Goal: Task Accomplishment & Management: Manage account settings

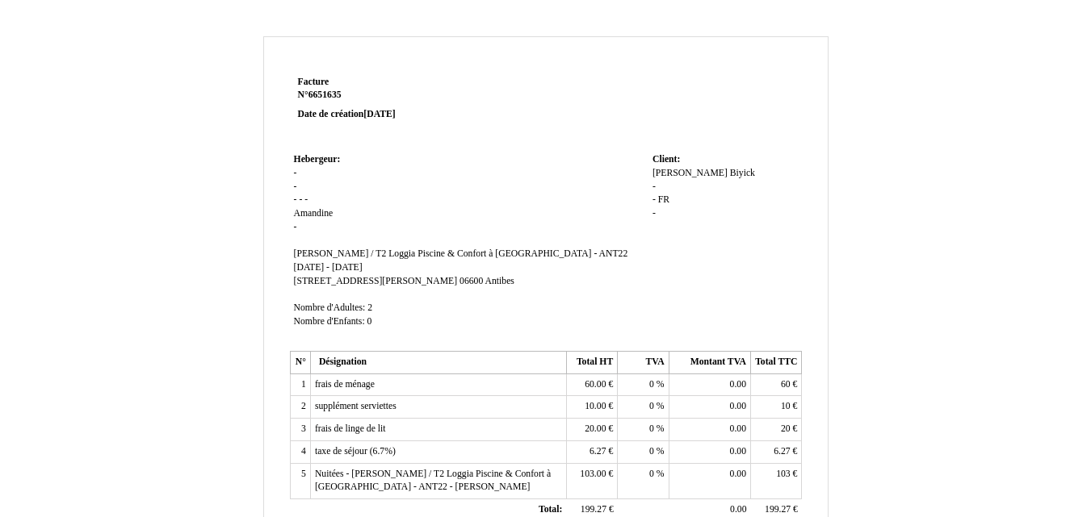
scroll to position [457, 0]
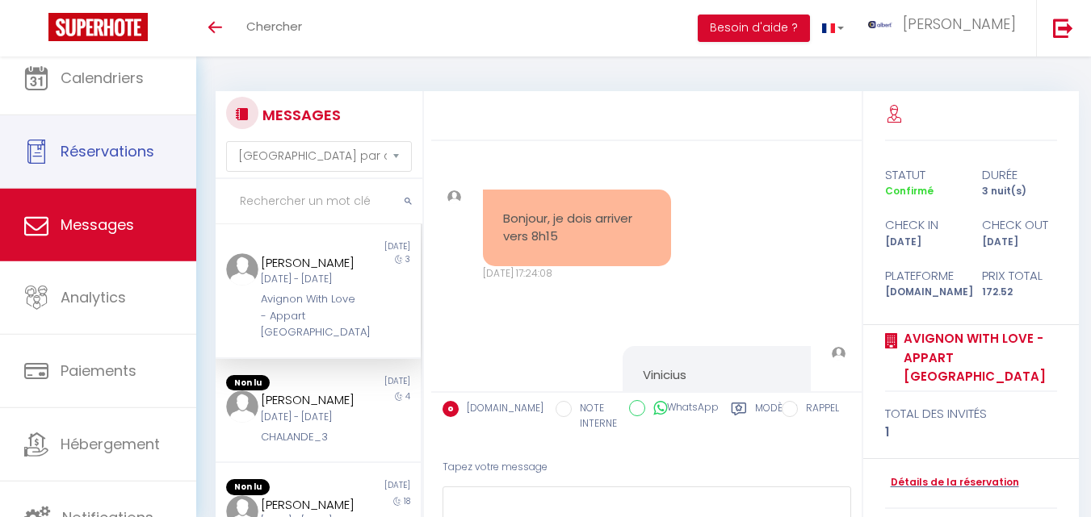
select select "message"
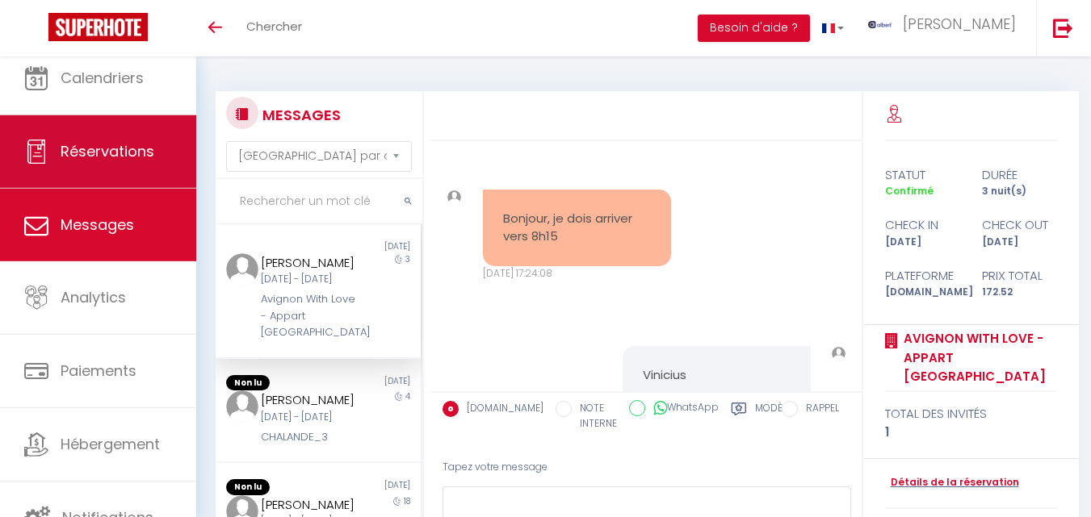
scroll to position [9817, 0]
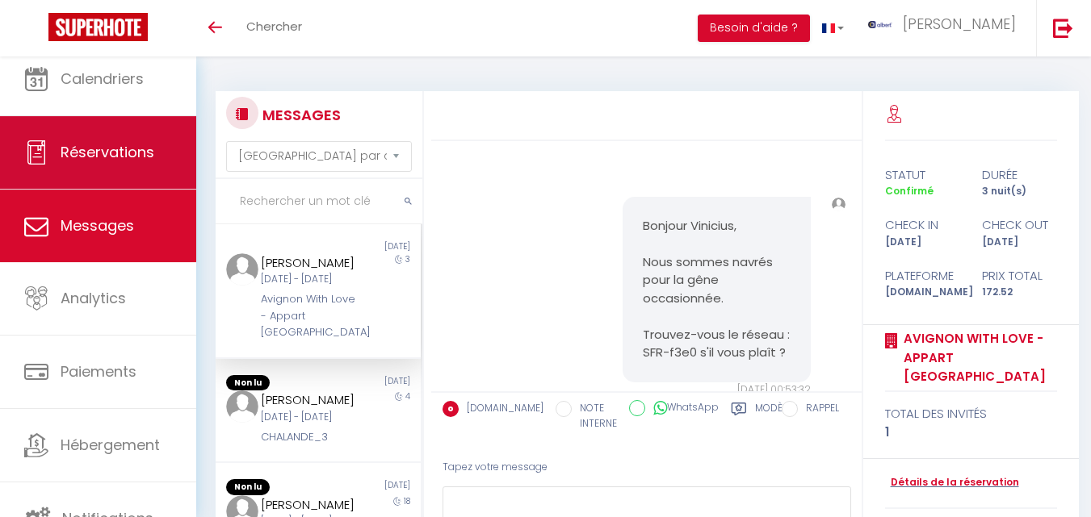
click at [147, 165] on link "Réservations" at bounding box center [98, 152] width 196 height 73
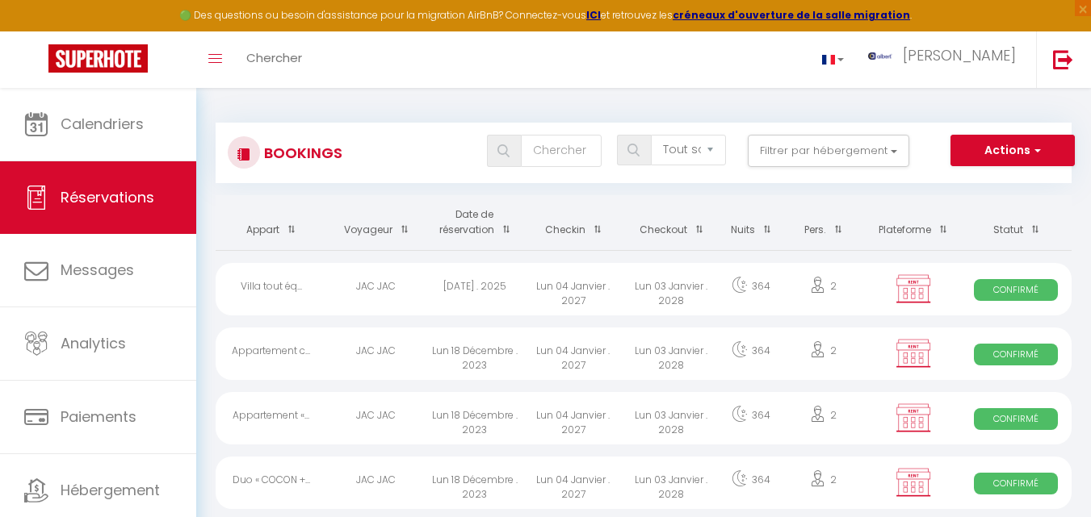
checkbox 39 "false"
checkbox input "false"
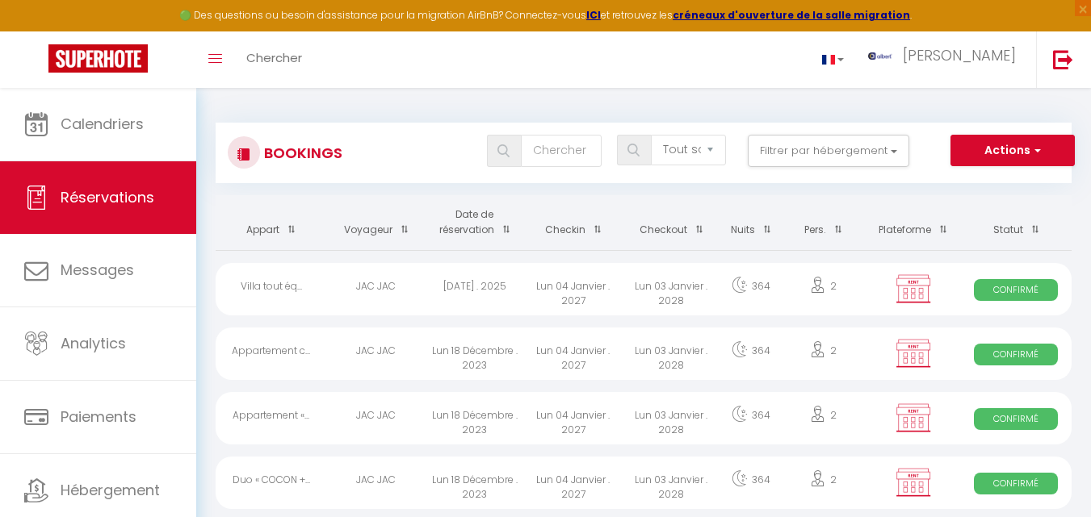
checkbox T2 "false"
checkbox input "false"
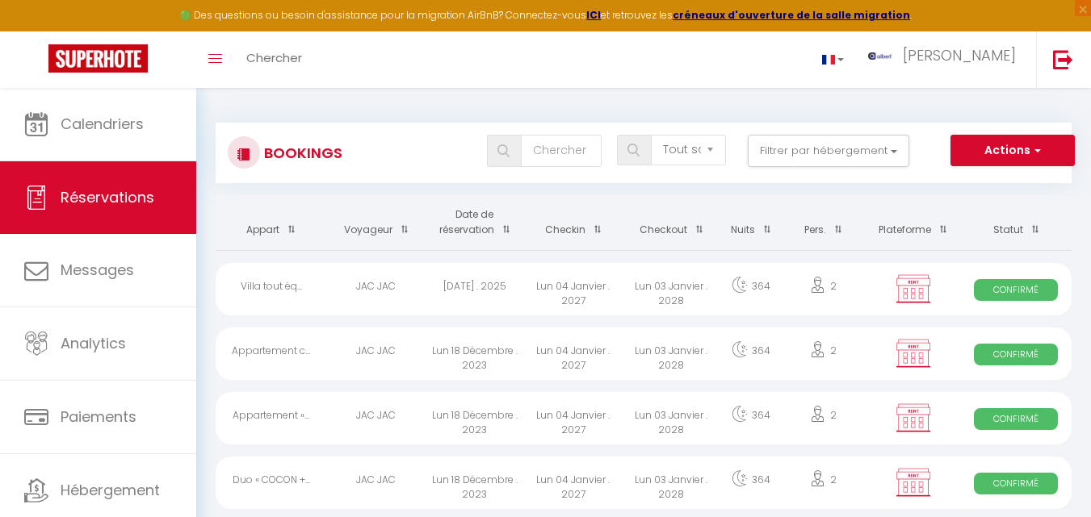
checkbox MARIA "false"
checkbox input "false"
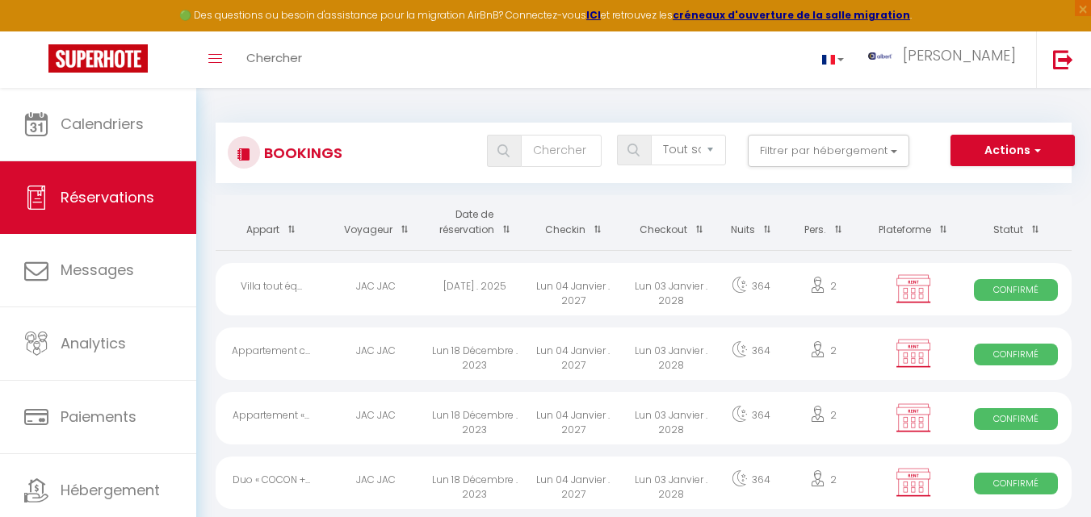
checkbox RATY28 "false"
checkbox input "false"
checkbox LEGEND2\ "false"
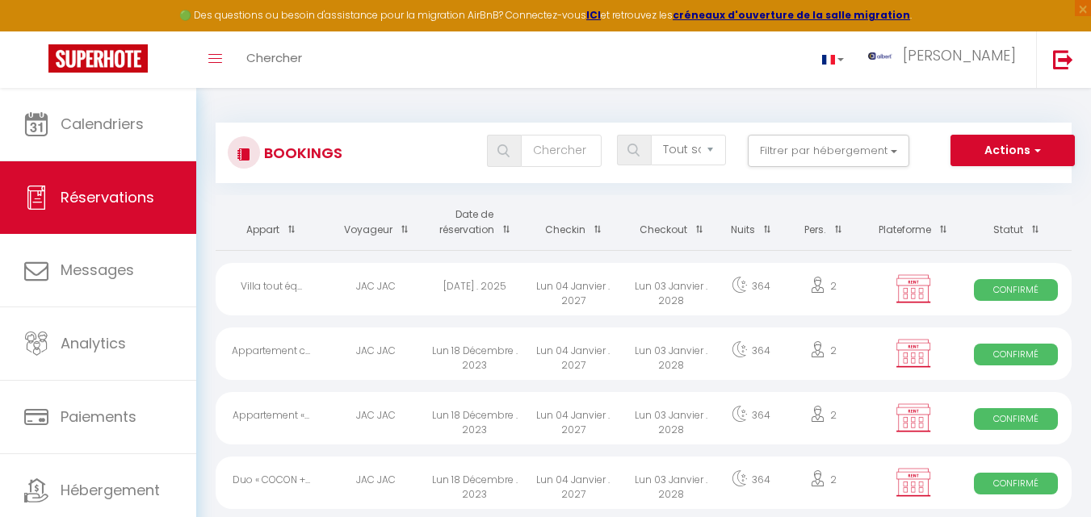
checkbox input "false"
checkbox VICTORIA "false"
checkbox input "false"
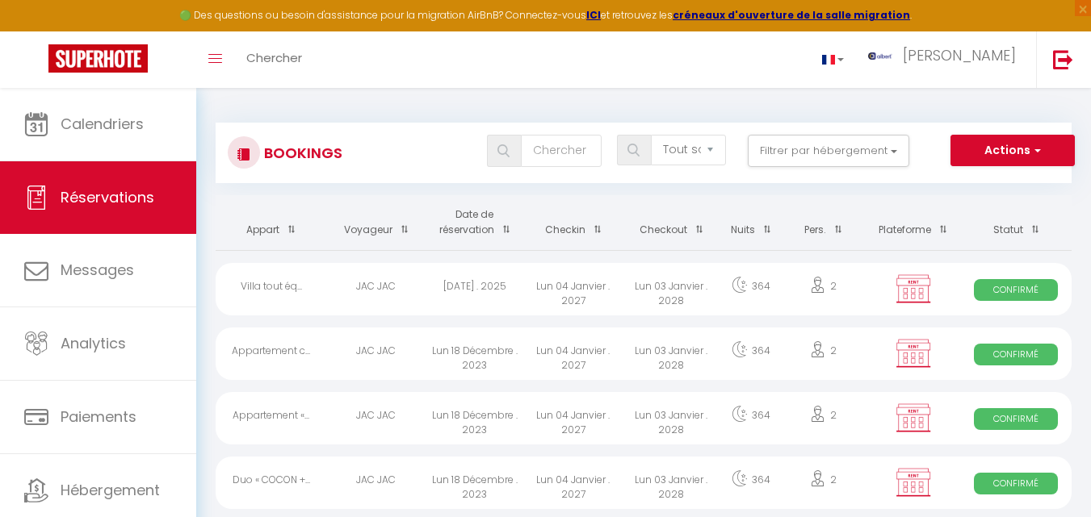
checkbox input "false"
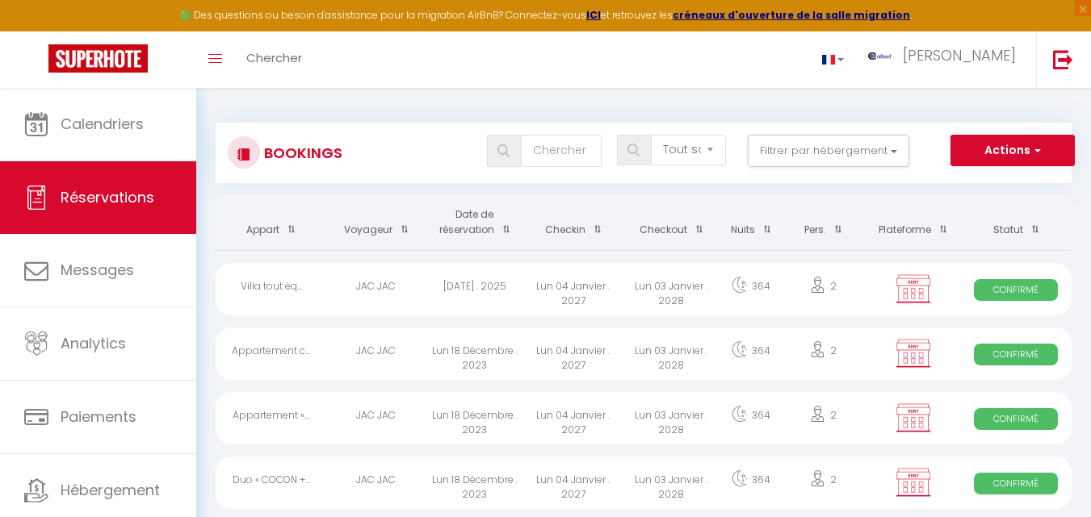
checkbox PECH "false"
checkbox input "false"
checkbox Marboz "false"
checkbox input "false"
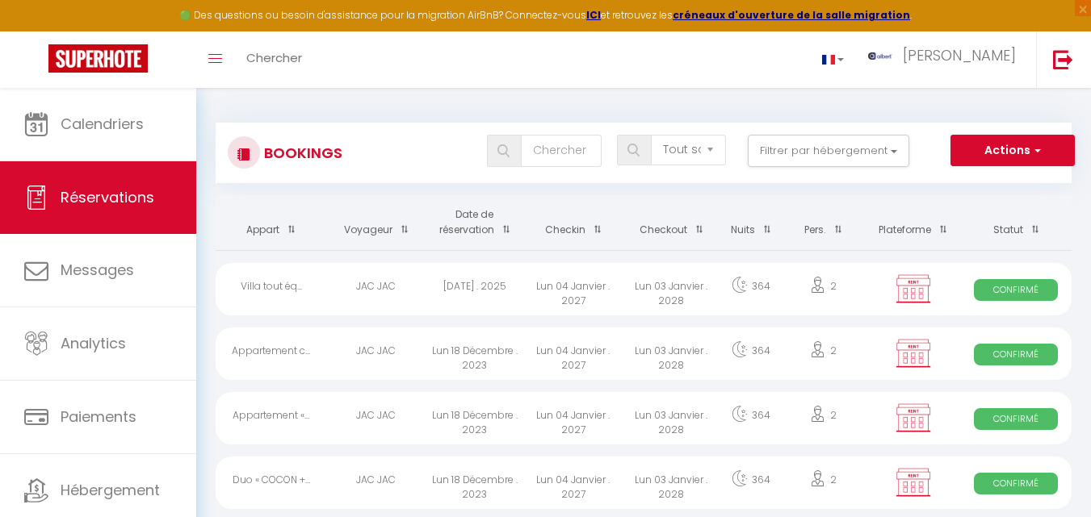
checkbox LANGLOYS "false"
checkbox input "false"
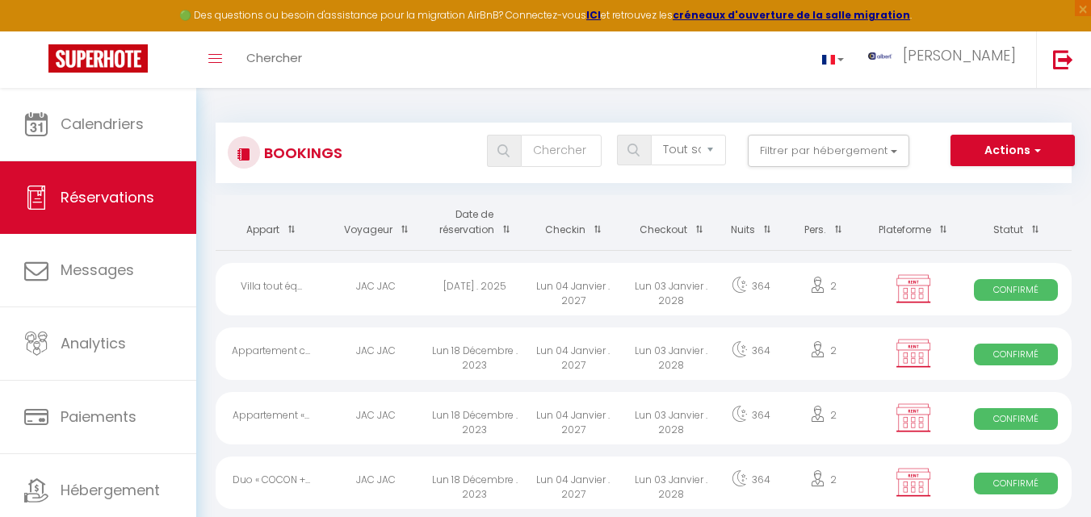
checkbox input "false"
checkbox Garibaldi "false"
checkbox input "false"
checkbox Faure "false"
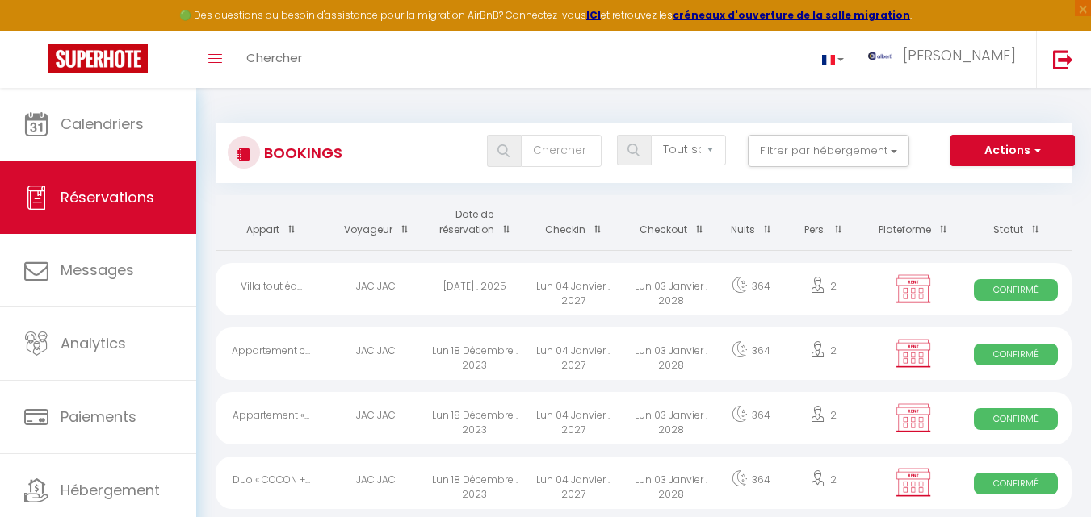
checkbox input "false"
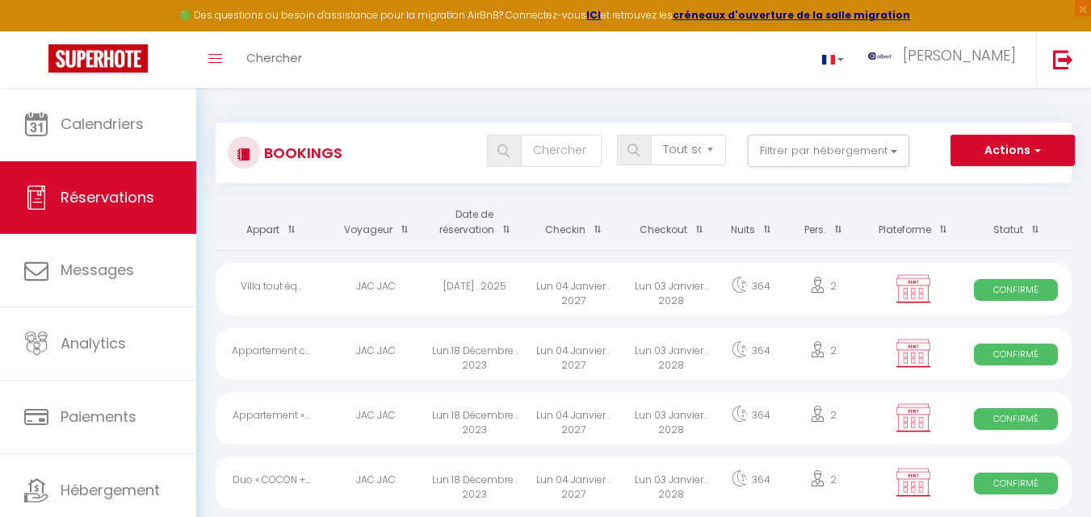
checkbox input "false"
checkbox LOCATION "false"
checkbox input "false"
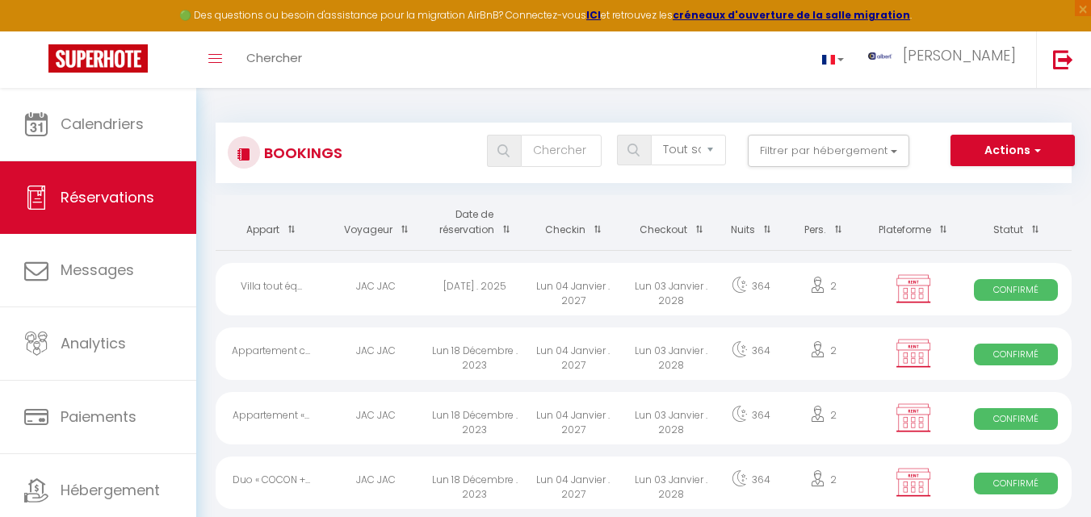
checkbox input "false"
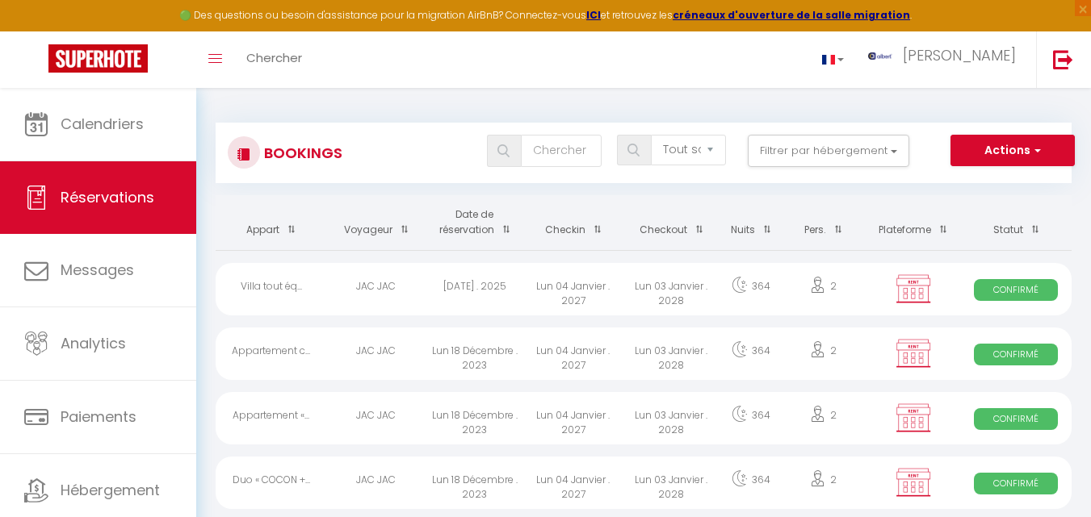
checkbox input "false"
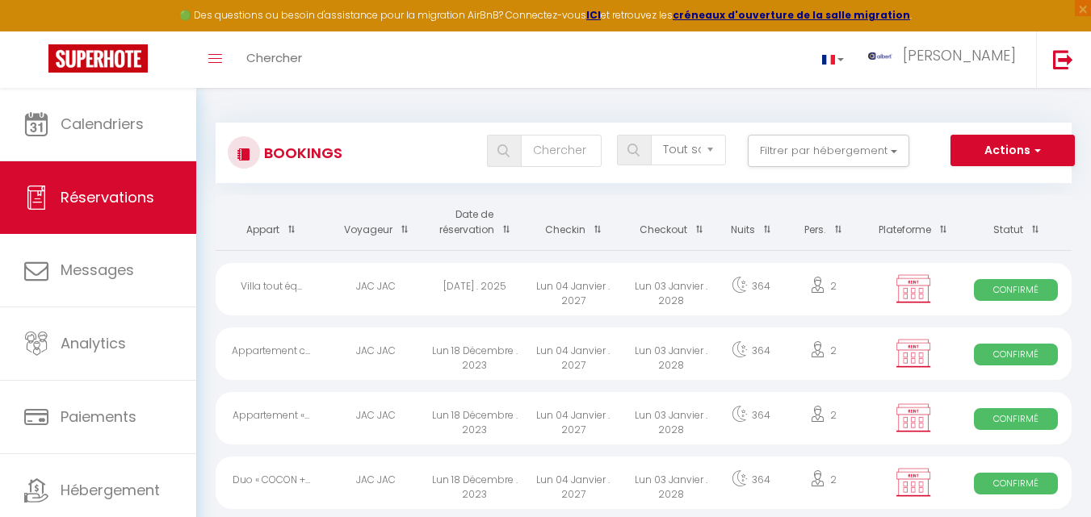
checkbox input "false"
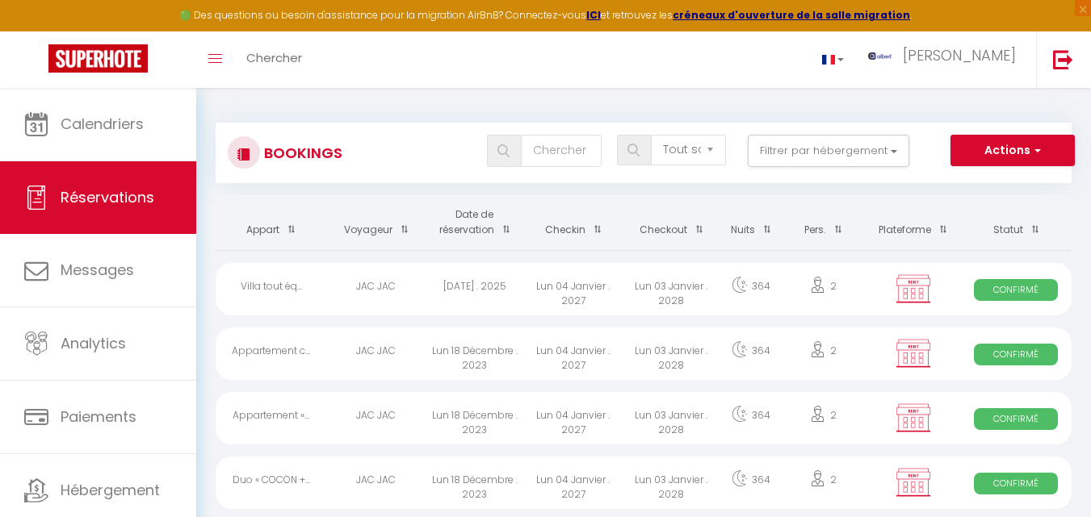
checkbox input "false"
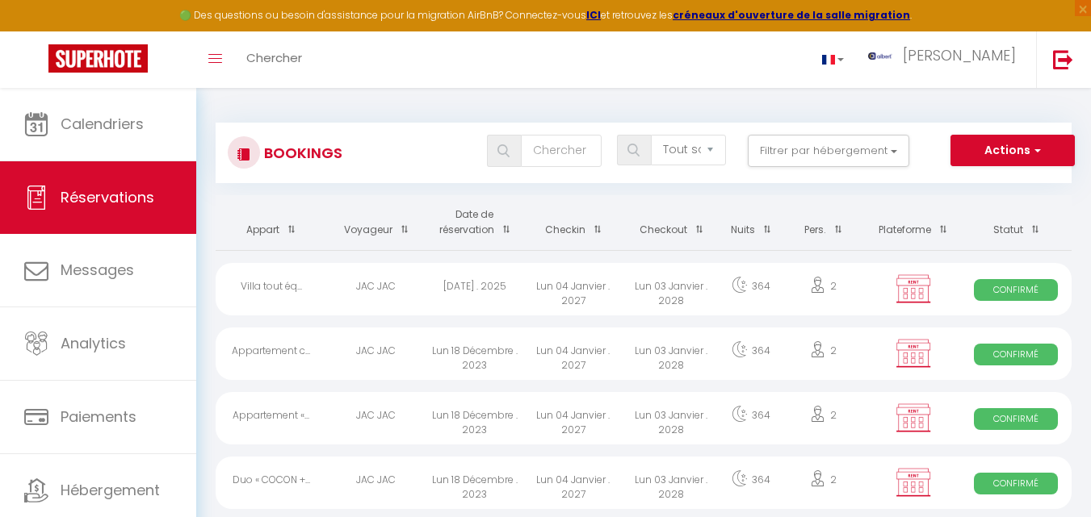
checkbox auriac "false"
checkbox input "false"
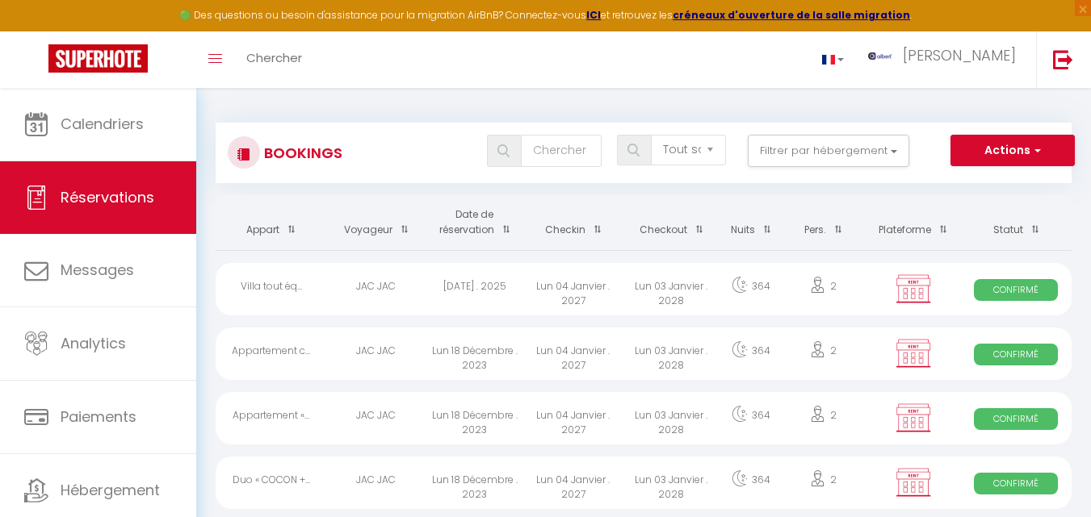
checkbox input "false"
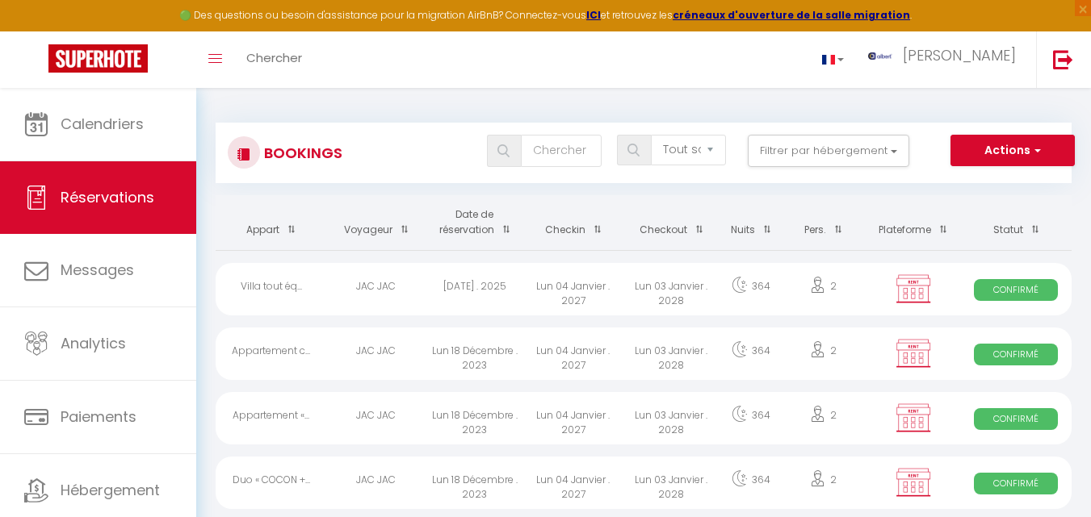
checkbox input "false"
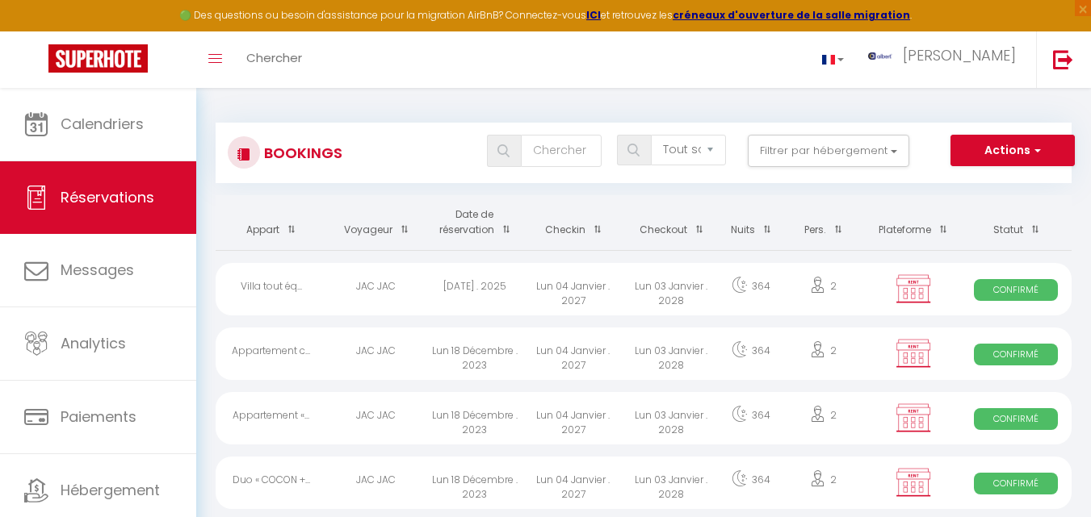
checkbox input "false"
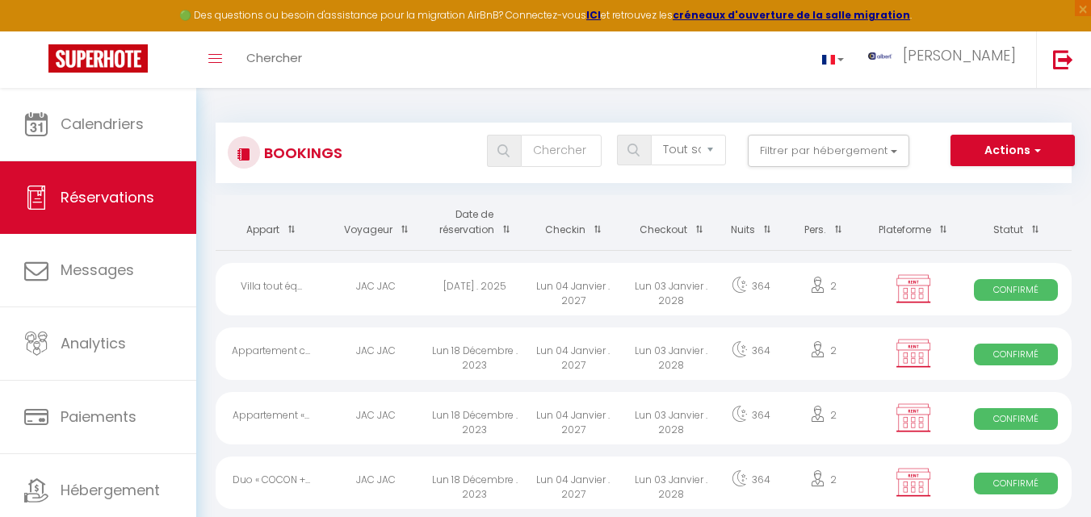
checkbox input "false"
checkbox Lacs "false"
checkbox input "false"
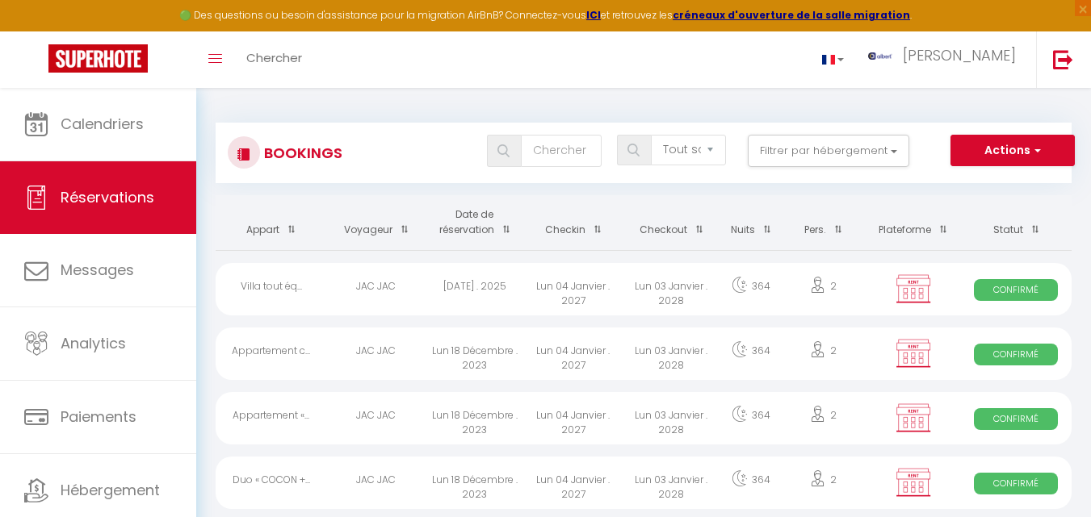
checkbox Yuna "false"
checkbox input "false"
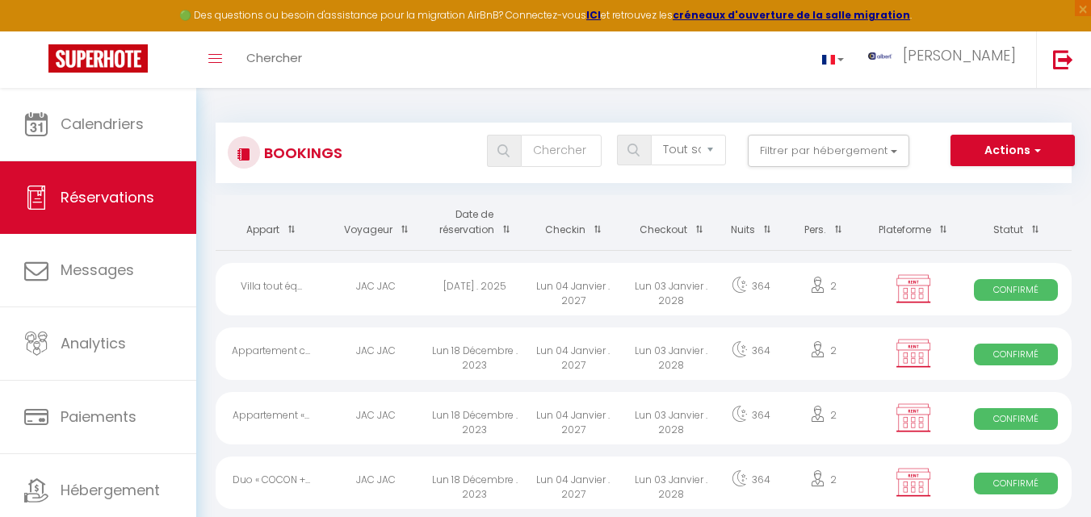
checkbox input "false"
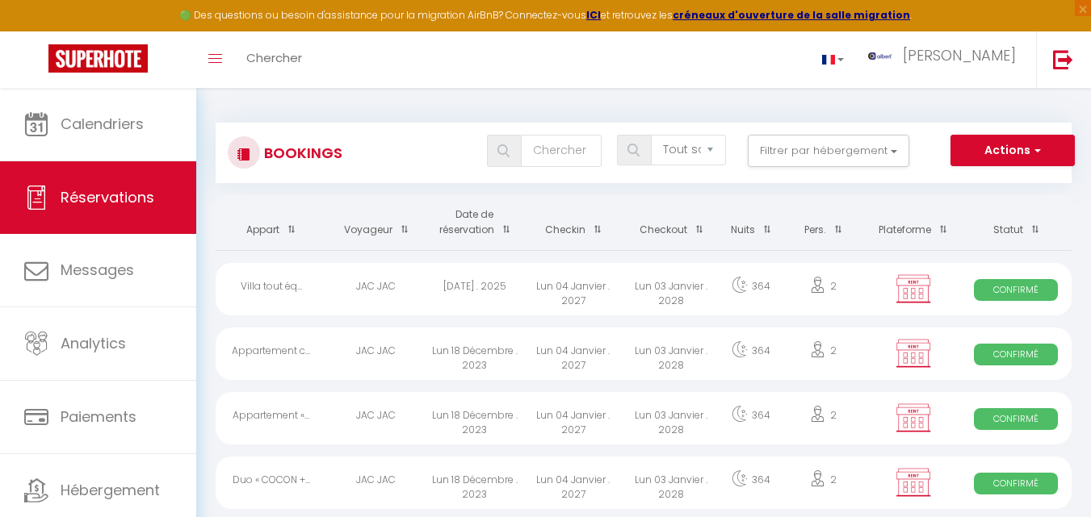
checkbox input "false"
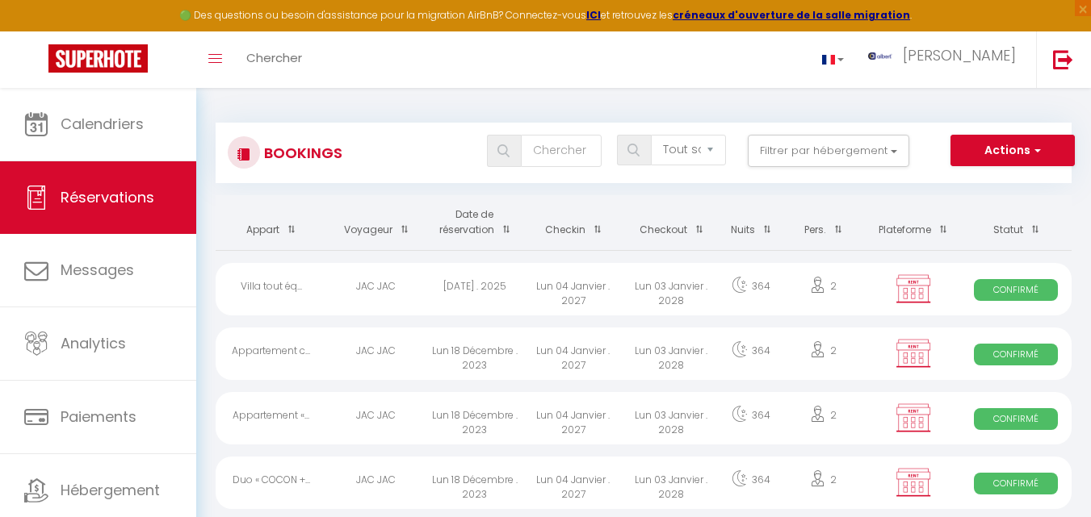
checkbox input "false"
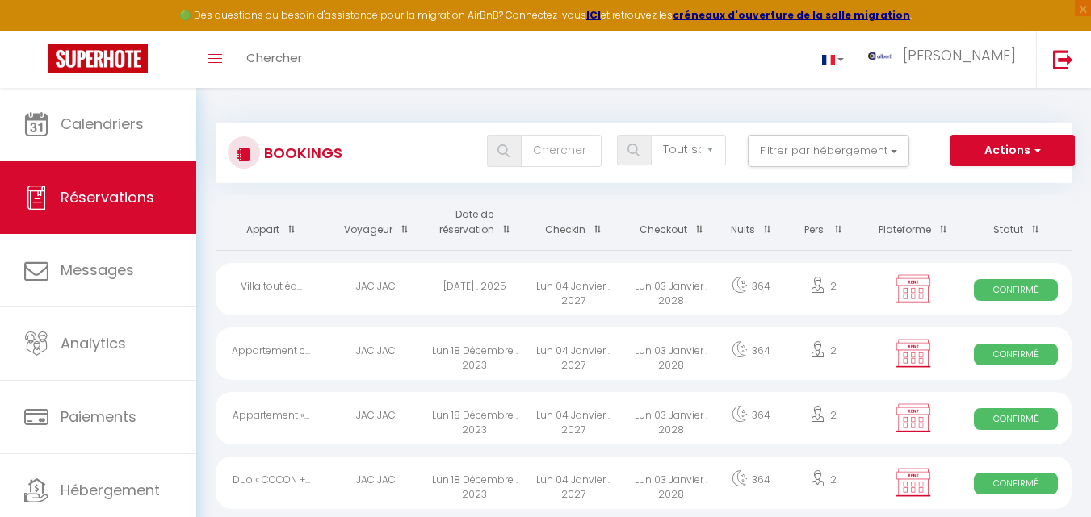
checkbox input "false"
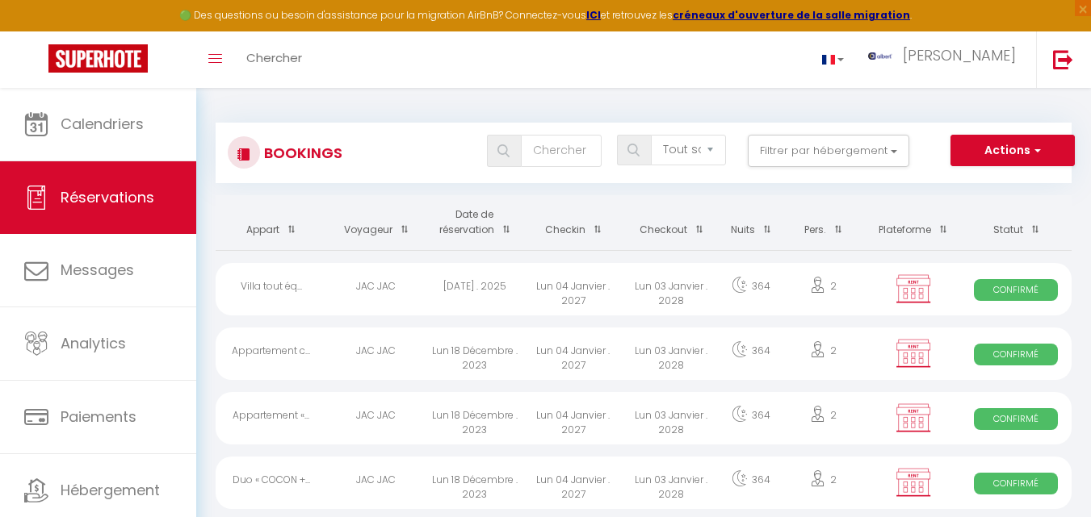
checkbox input "false"
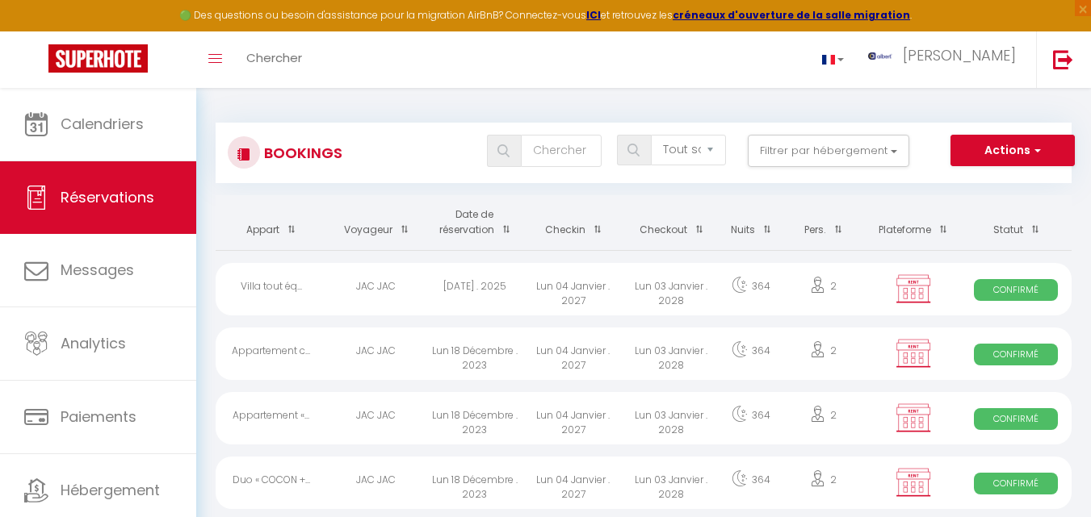
checkbox input "false"
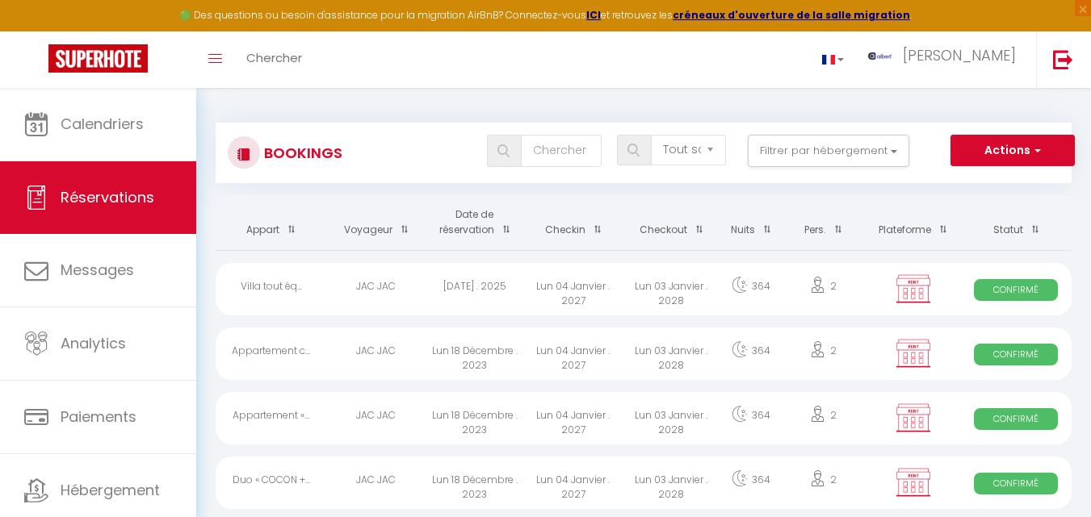
checkbox 2 "false"
checkbox input "false"
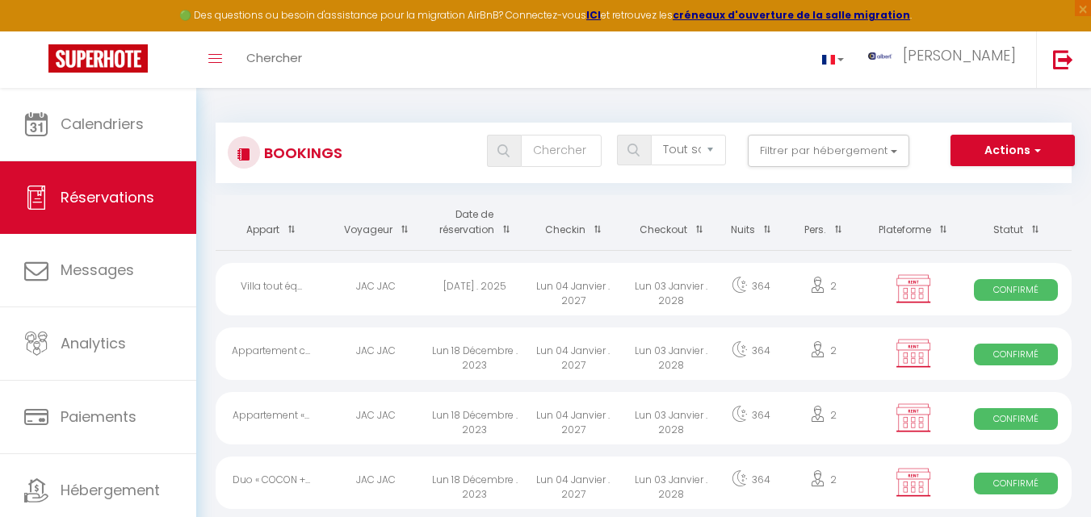
checkbox input "false"
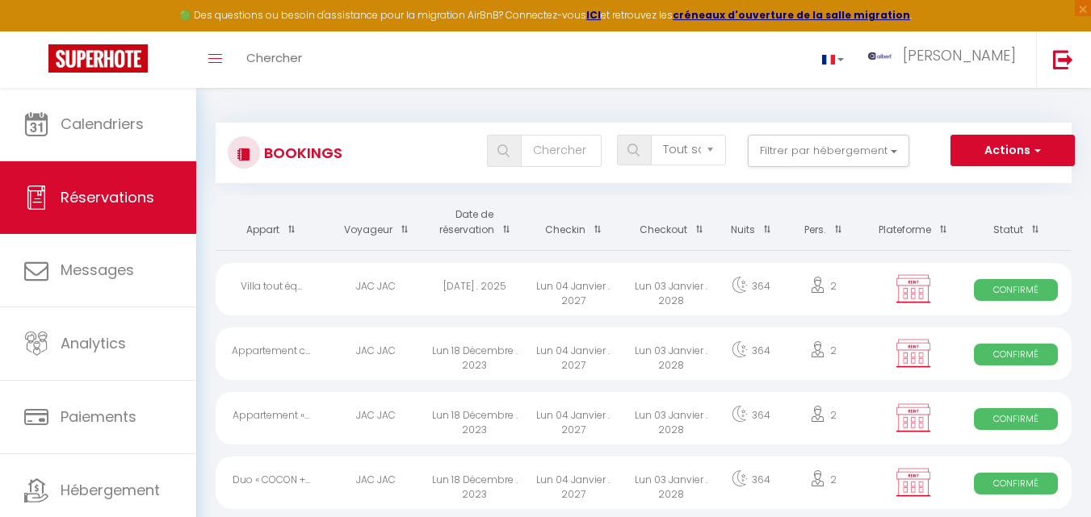
checkbox input "false"
checkbox contrat "false"
checkbox input "false"
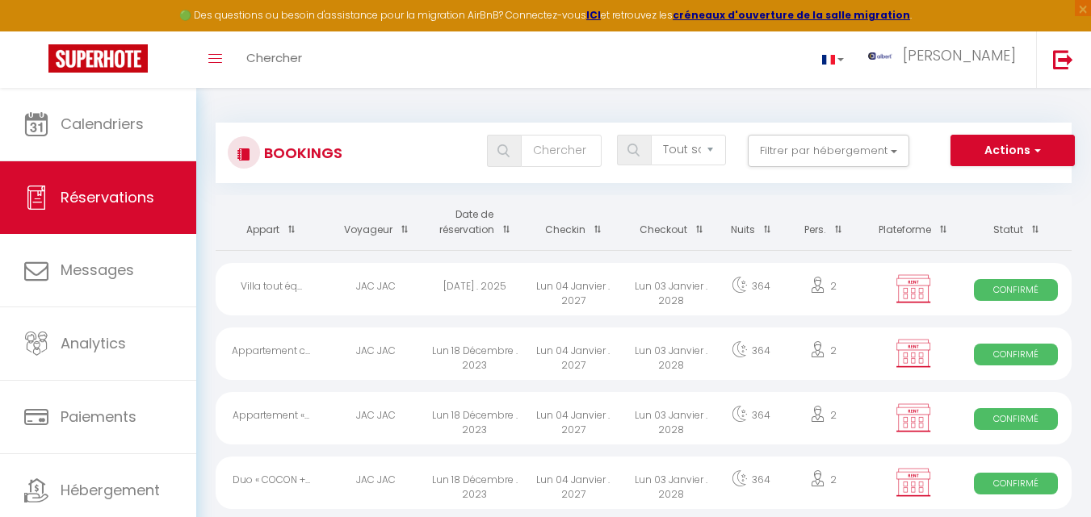
checkbox input "false"
checkbox IDR "false"
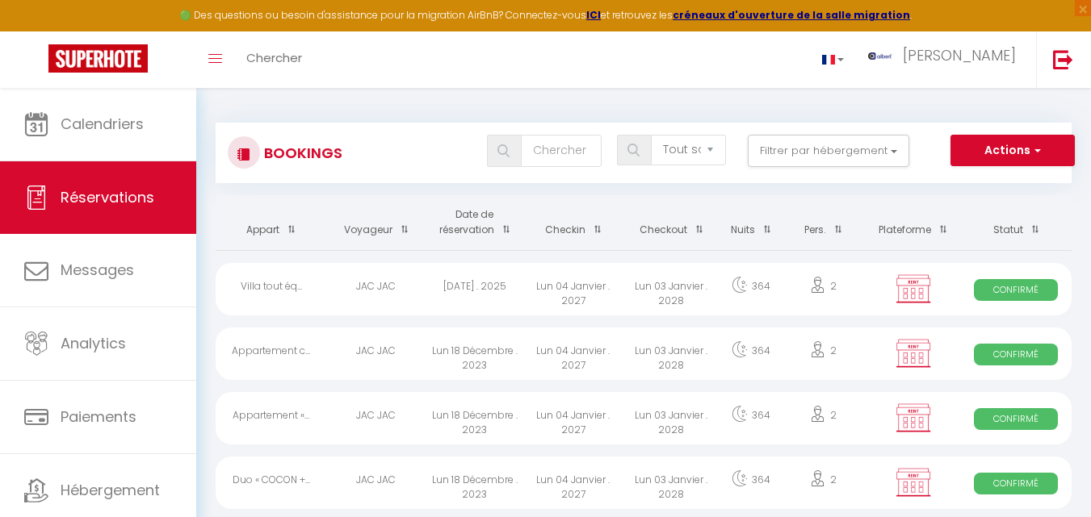
checkbox input "false"
checkbox Havre "false"
checkbox input "false"
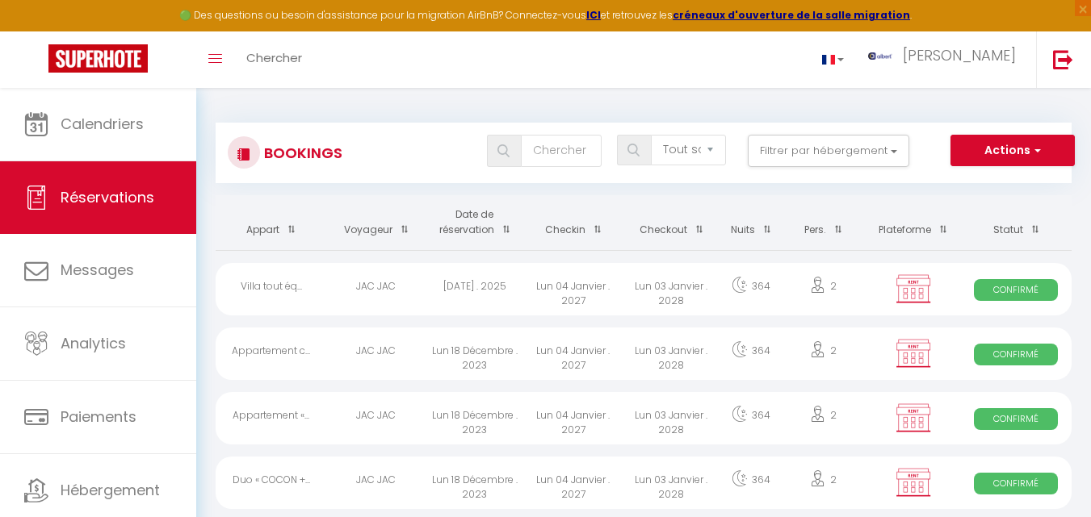
checkbox input "false"
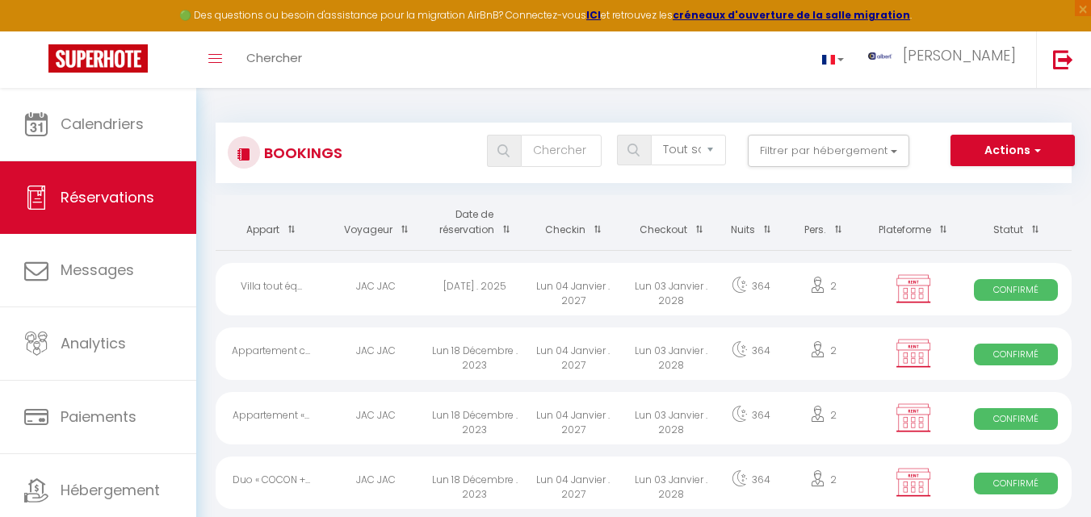
checkbox input "false"
checkbox T2 "false"
checkbox input "false"
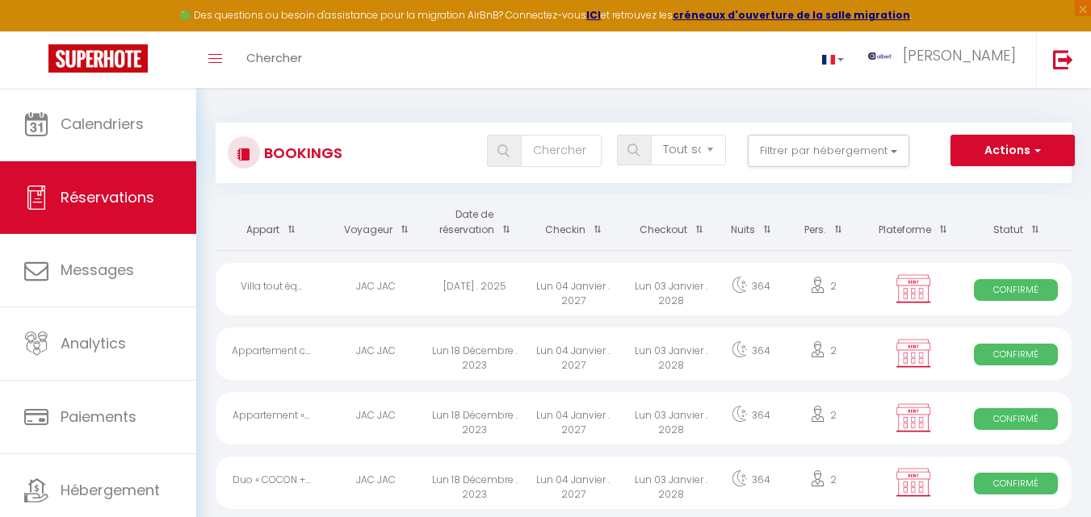
checkbox input "false"
checkbox Bois "false"
checkbox input "false"
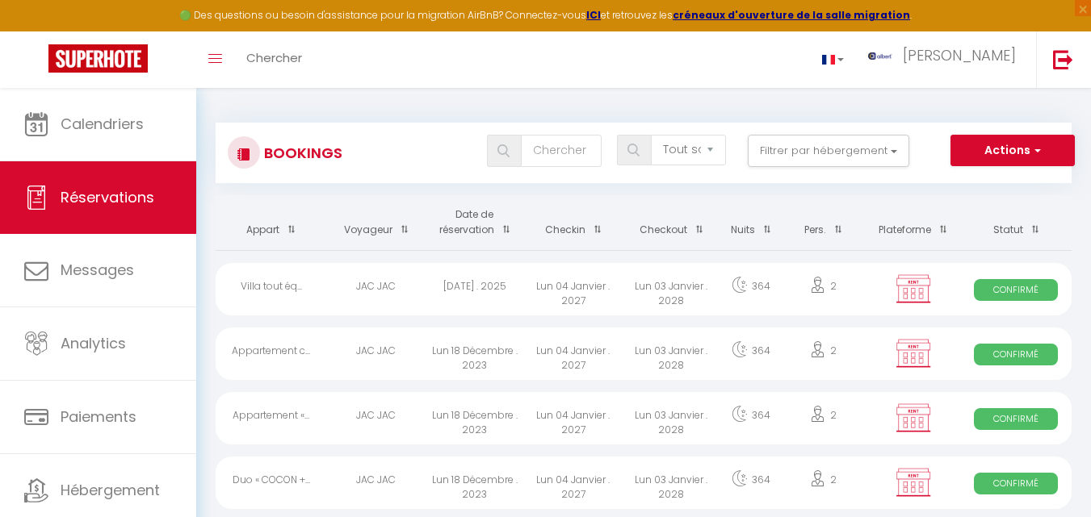
checkbox input "false"
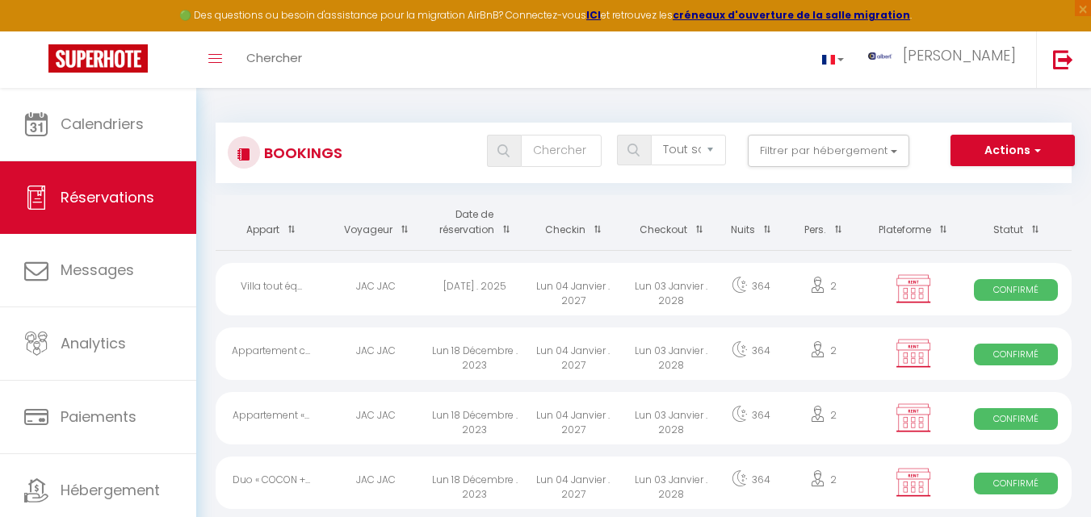
checkbox Play "false"
checkbox input "false"
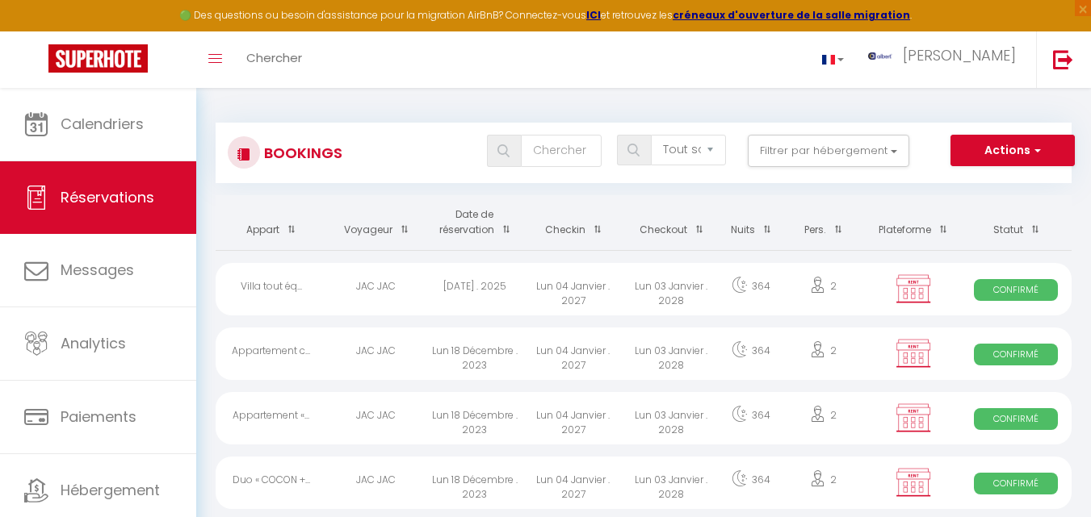
checkbox input "false"
checkbox Spa "false"
checkbox input "false"
checkbox T2 "false"
checkbox input "false"
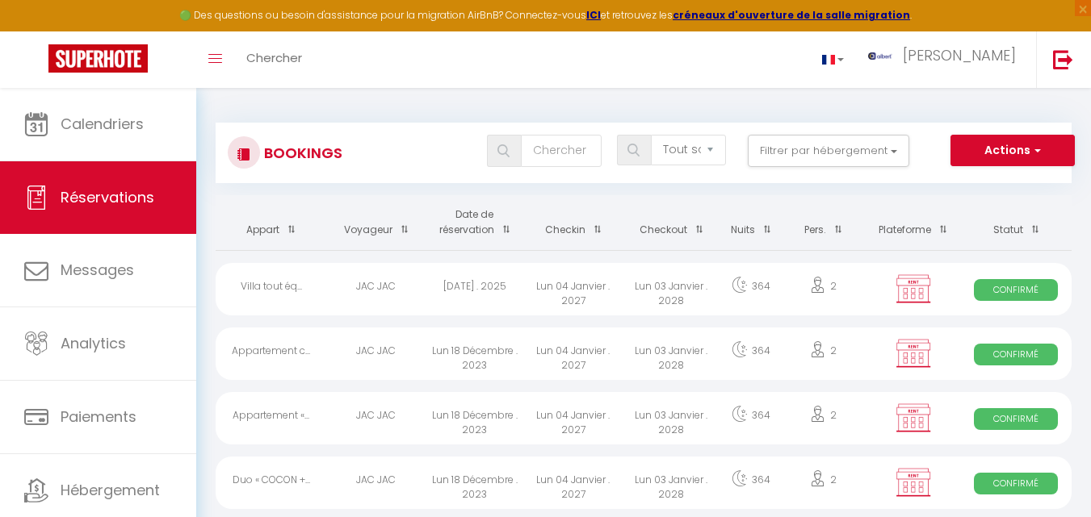
checkbox T3 "false"
checkbox input "false"
checkbox Chambre "false"
checkbox input "false"
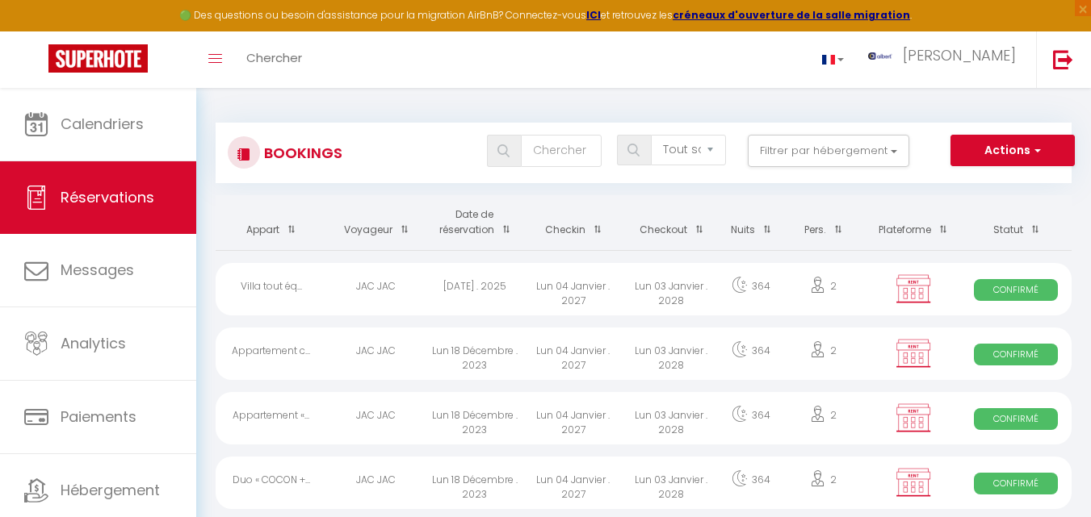
checkbox input "false"
checkbox T3 "false"
checkbox input "false"
click at [888, 156] on button "Filtrer par hébergement" at bounding box center [827, 151] width 161 height 32
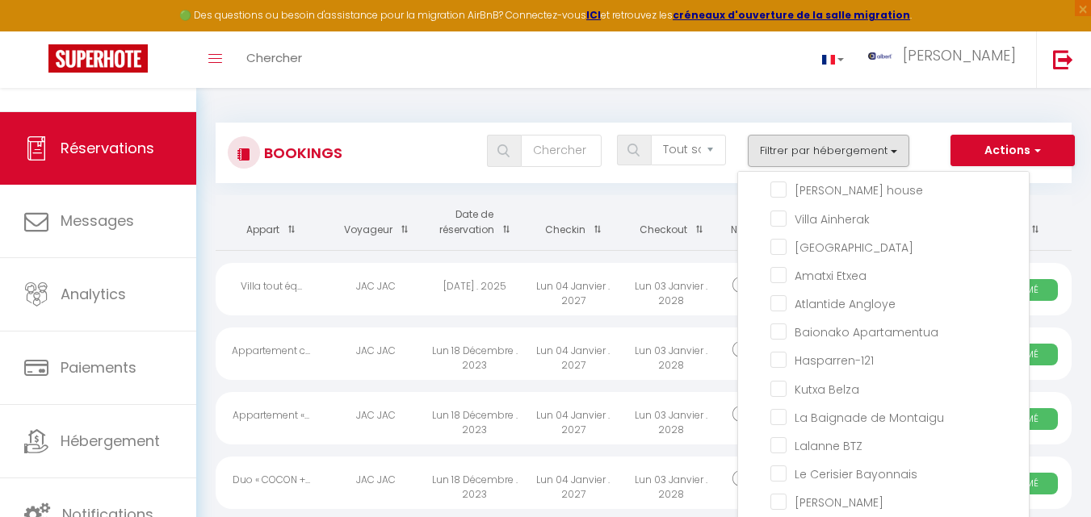
scroll to position [10608, 0]
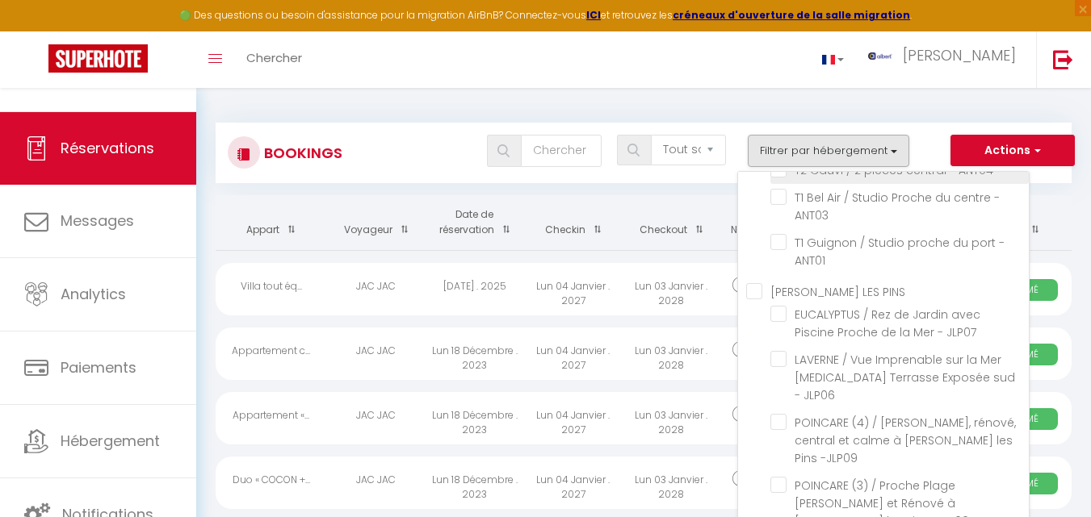
click at [784, 177] on input "T2 Cauvi / 2 pièces central - ANT04" at bounding box center [899, 169] width 258 height 16
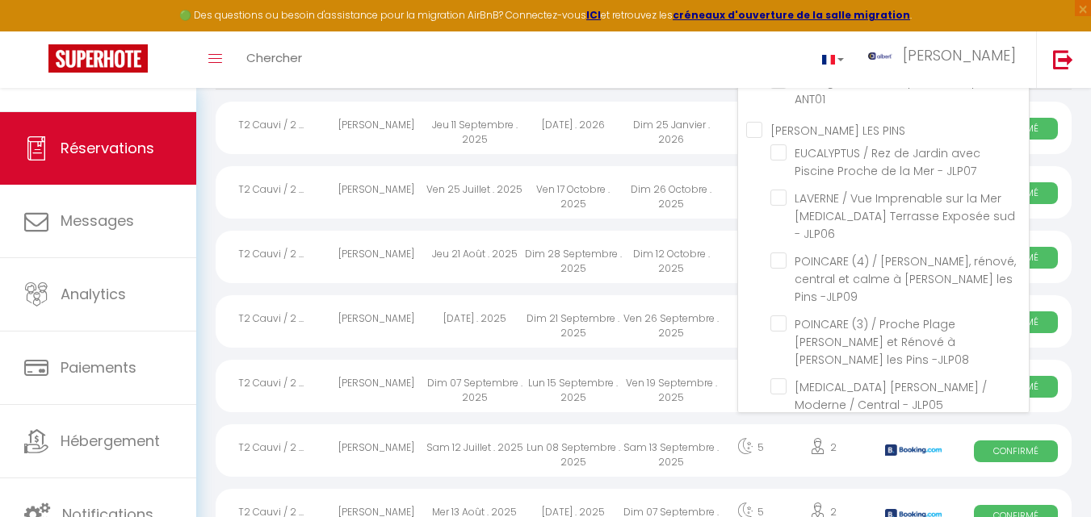
scroll to position [162, 0]
click at [571, 62] on div "Toggle menubar Chercher BUTTON albert Paramètres" at bounding box center [597, 59] width 961 height 57
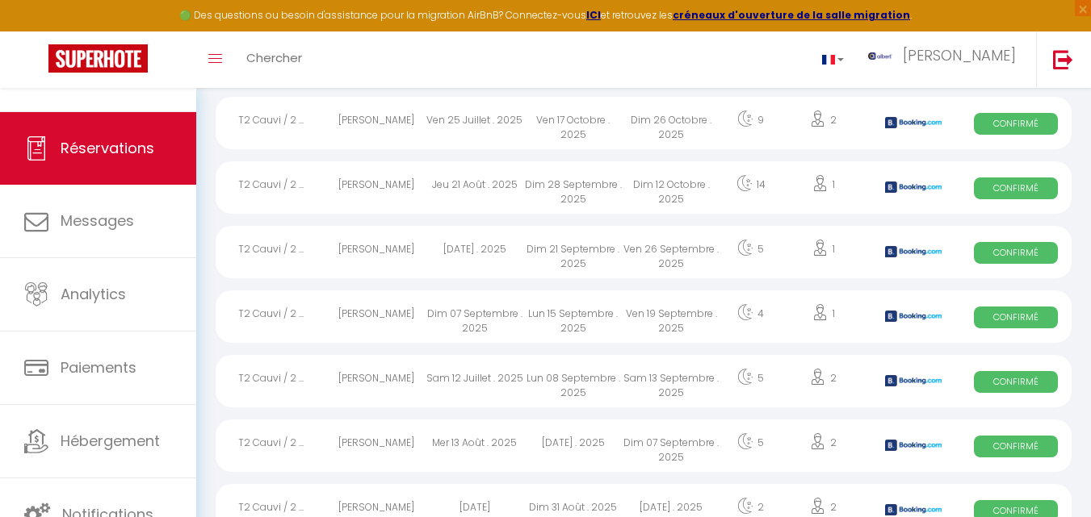
scroll to position [235, 0]
